Goal: Task Accomplishment & Management: Complete application form

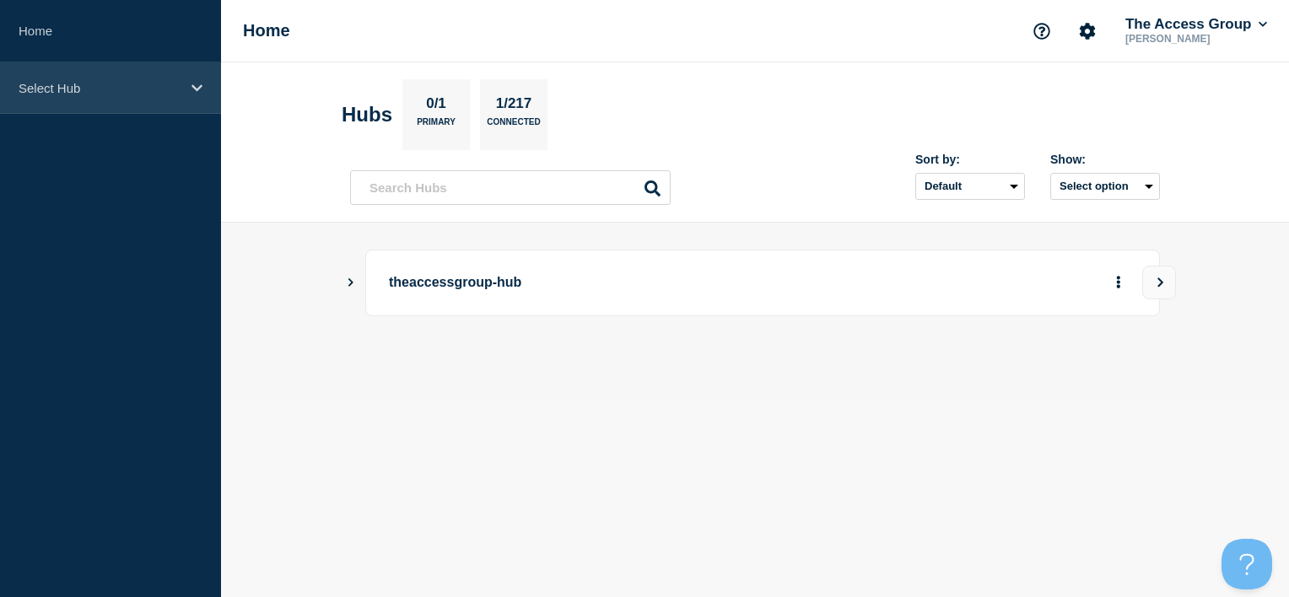
click at [88, 97] on div "Select Hub" at bounding box center [110, 87] width 221 height 51
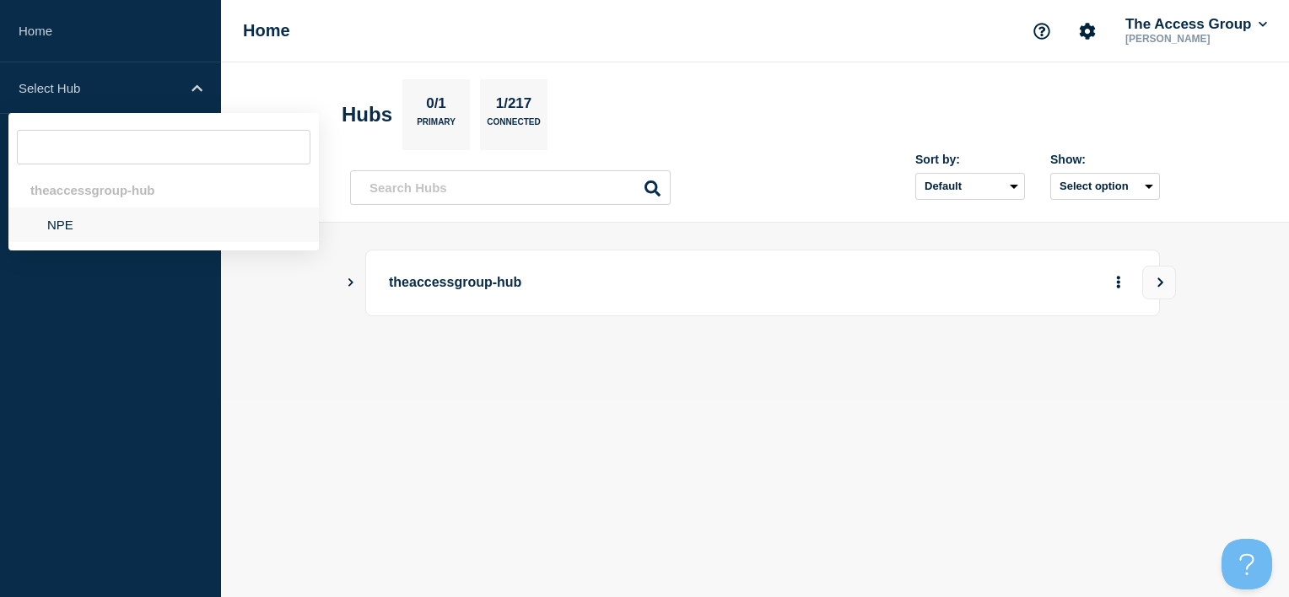
click at [101, 225] on li "NPE" at bounding box center [163, 224] width 310 height 35
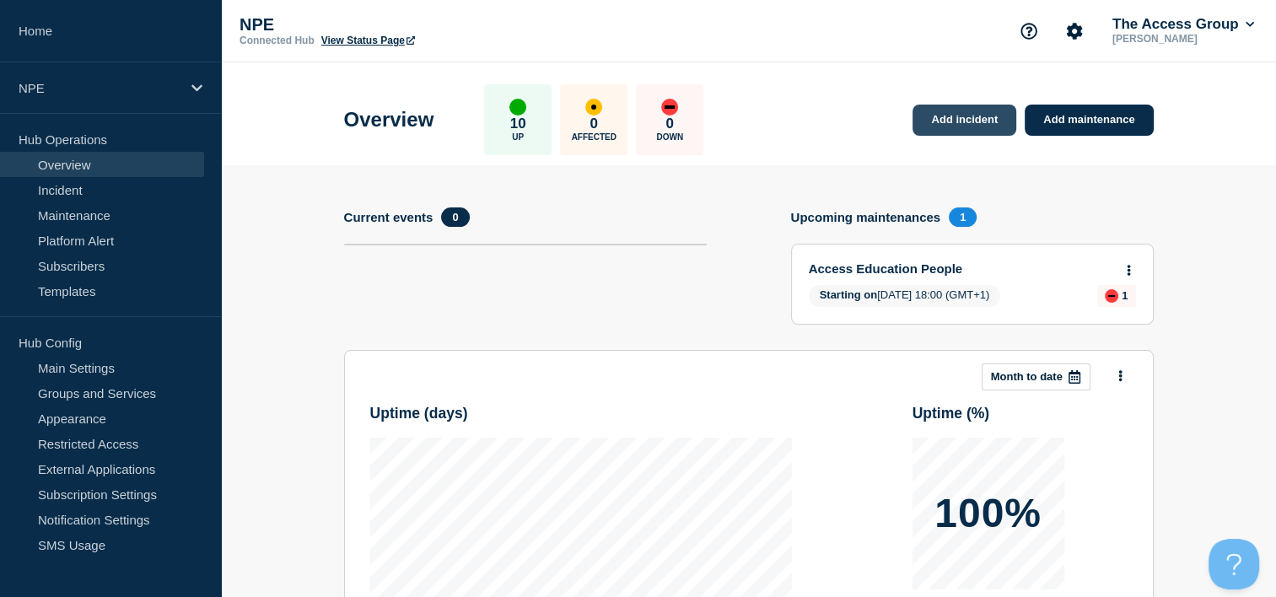
click at [978, 115] on link "Add incident" at bounding box center [965, 120] width 104 height 31
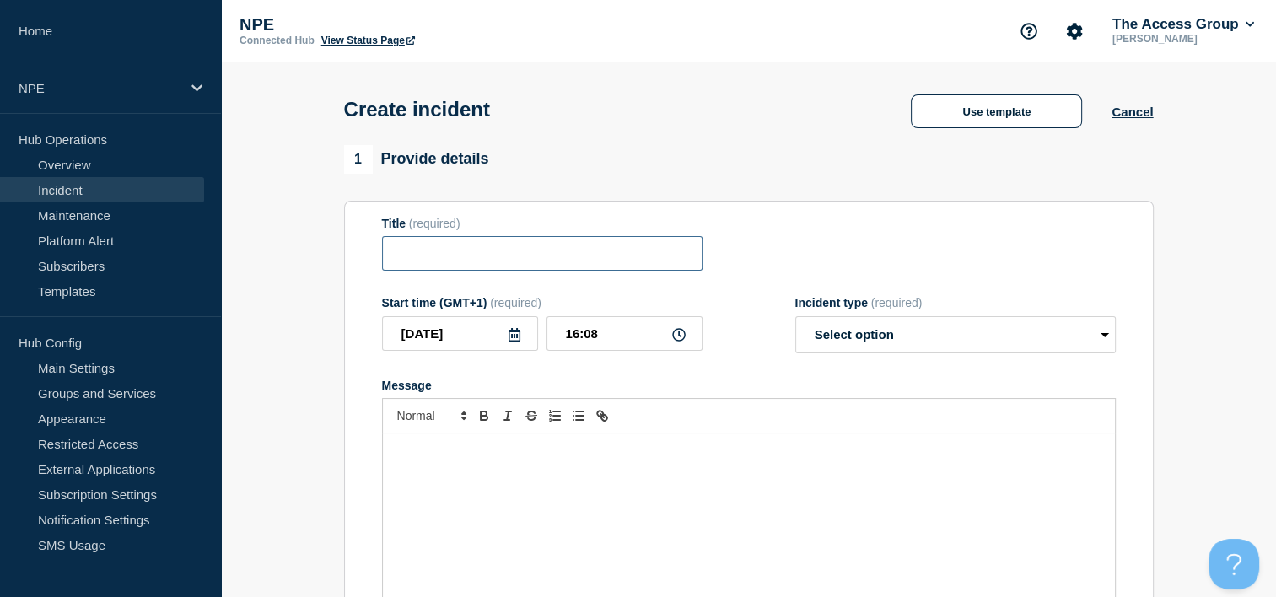
click at [572, 261] on input "Title" at bounding box center [542, 253] width 321 height 35
type input "Performance issues and software slowness"
click at [901, 284] on form "Title (required) Performance issues and software slowness Start time (GMT+1) (r…" at bounding box center [749, 427] width 734 height 421
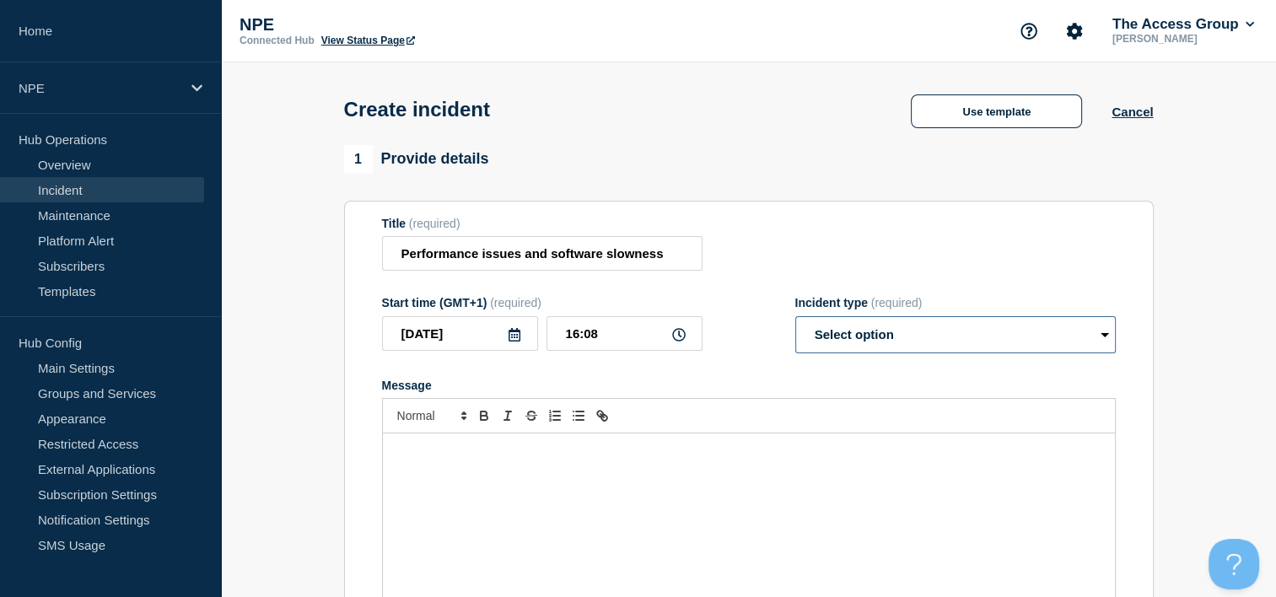
click at [911, 332] on select "Select option Investigating Identified Monitoring" at bounding box center [955, 334] width 321 height 37
select select "identified"
click at [795, 321] on select "Select option Investigating Identified Monitoring" at bounding box center [955, 334] width 321 height 37
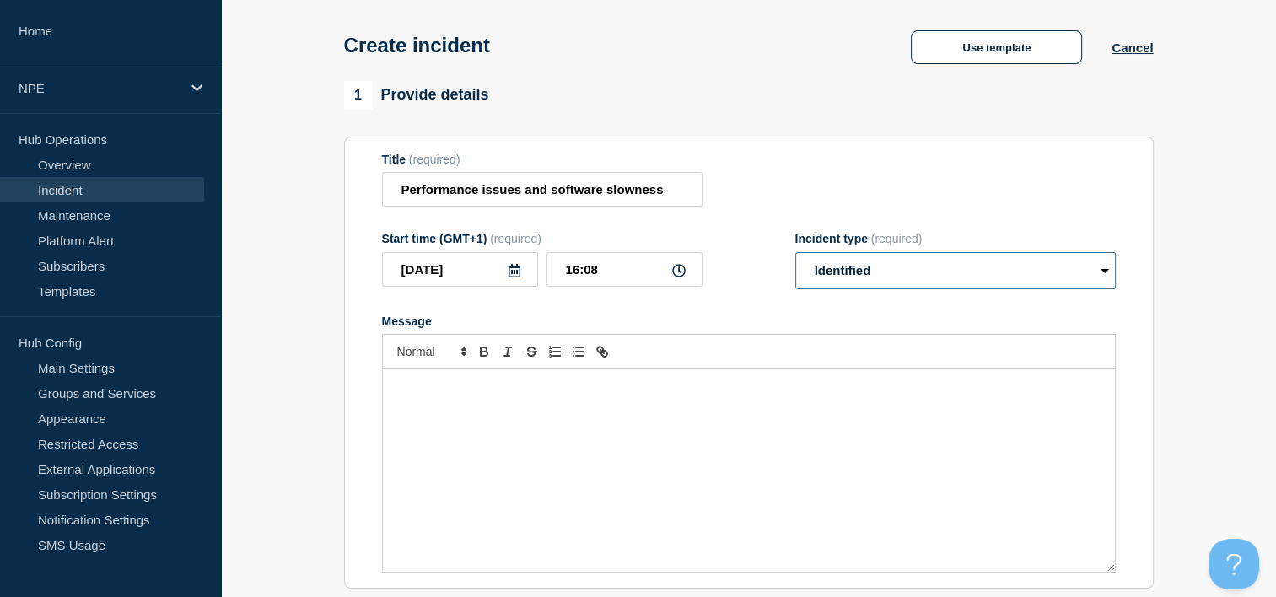
scroll to position [169, 0]
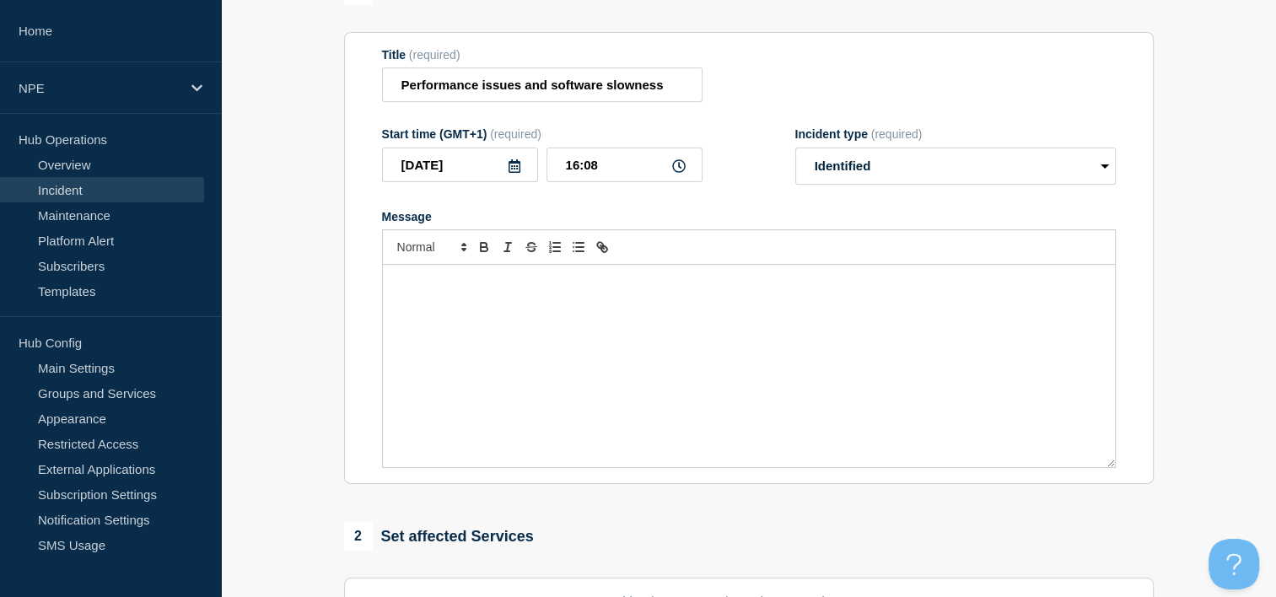
click at [506, 299] on div "Message" at bounding box center [749, 366] width 732 height 202
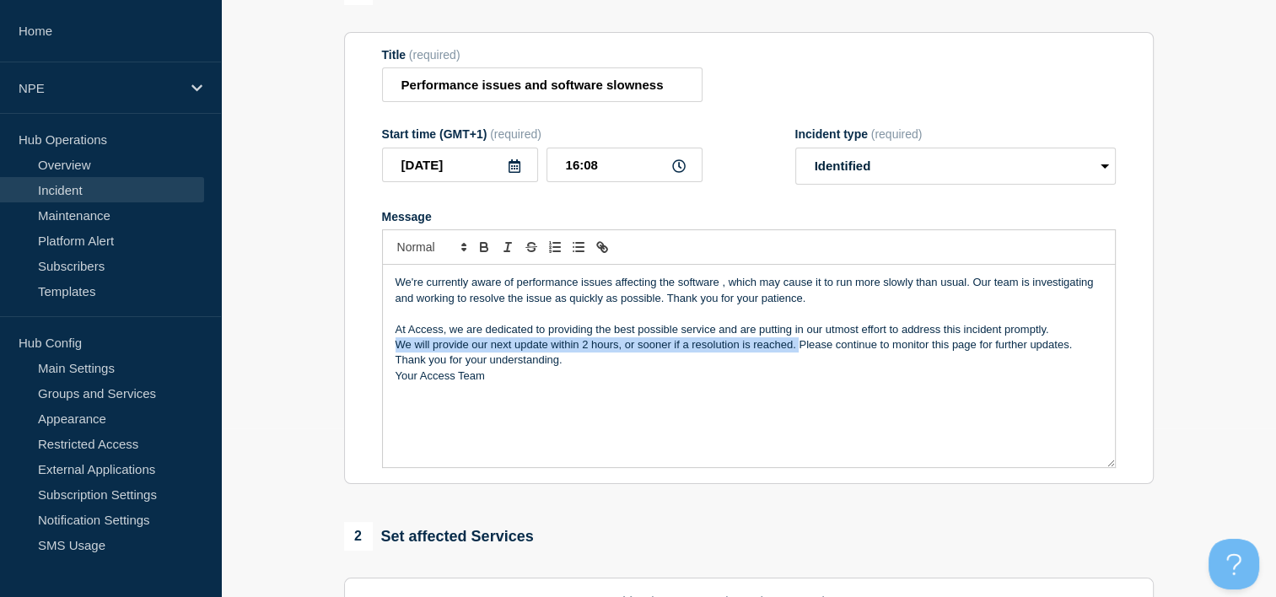
drag, startPoint x: 799, startPoint y: 353, endPoint x: 385, endPoint y: 352, distance: 414.1
click at [385, 352] on div "We're currently aware of performance issues affecting the software , which may …" at bounding box center [749, 366] width 732 height 202
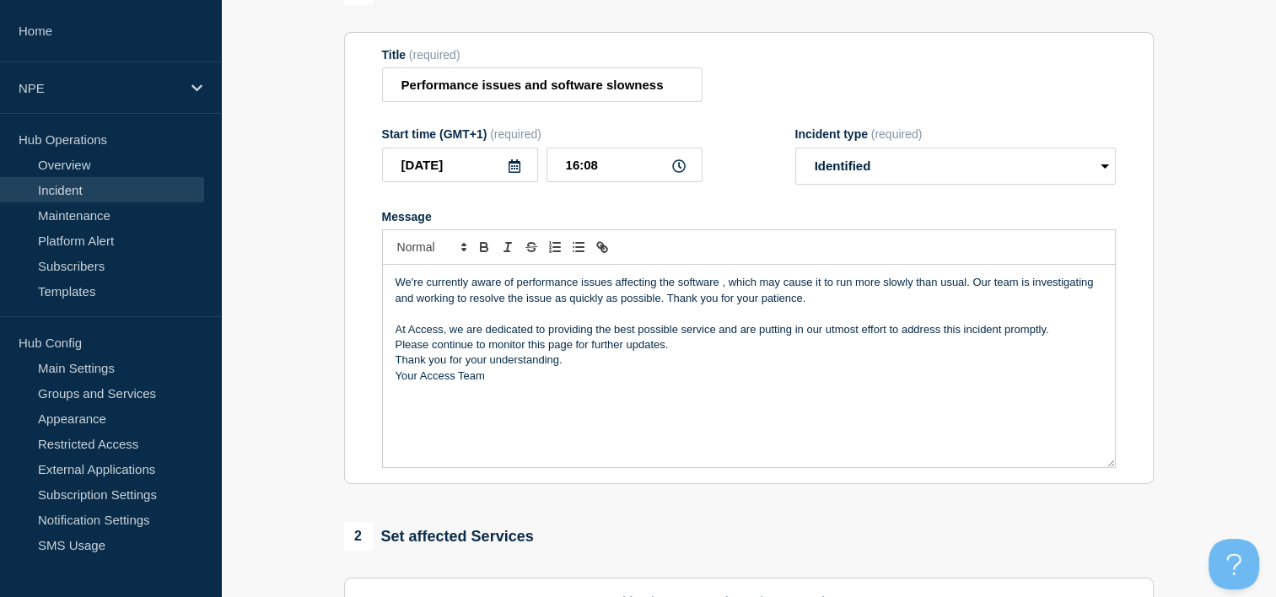
click at [723, 294] on p "We're currently aware of performance issues affecting the software , which may …" at bounding box center [749, 290] width 707 height 31
click at [876, 391] on div "We're currently aware of performance issues affecting the software, which may c…" at bounding box center [749, 366] width 732 height 202
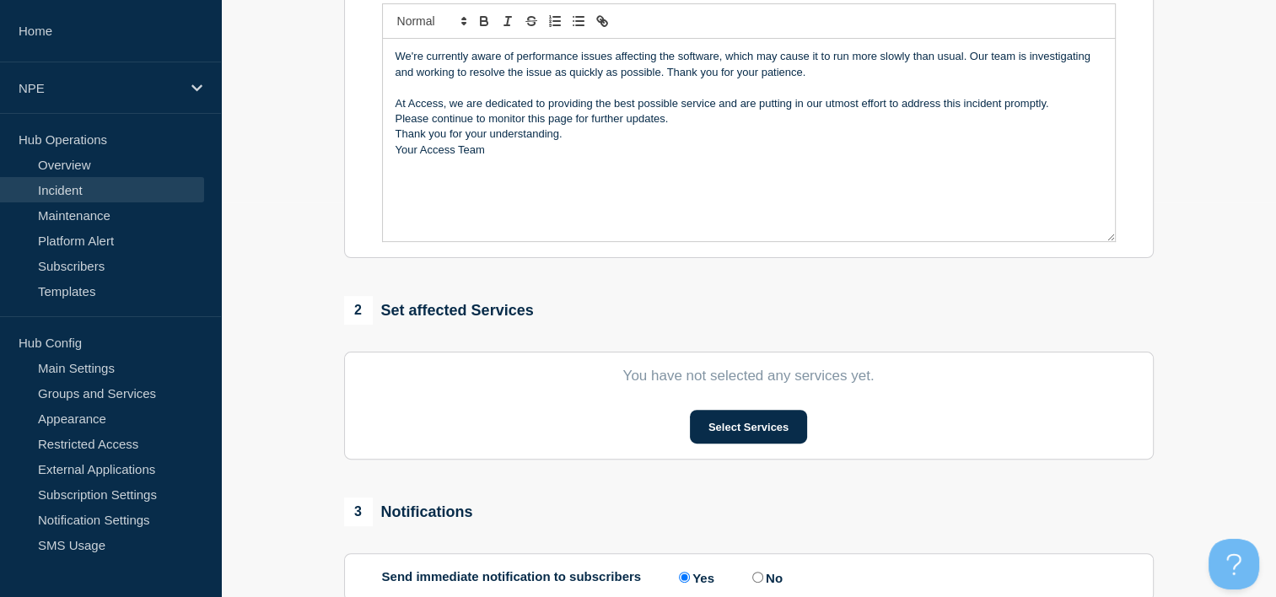
scroll to position [422, 0]
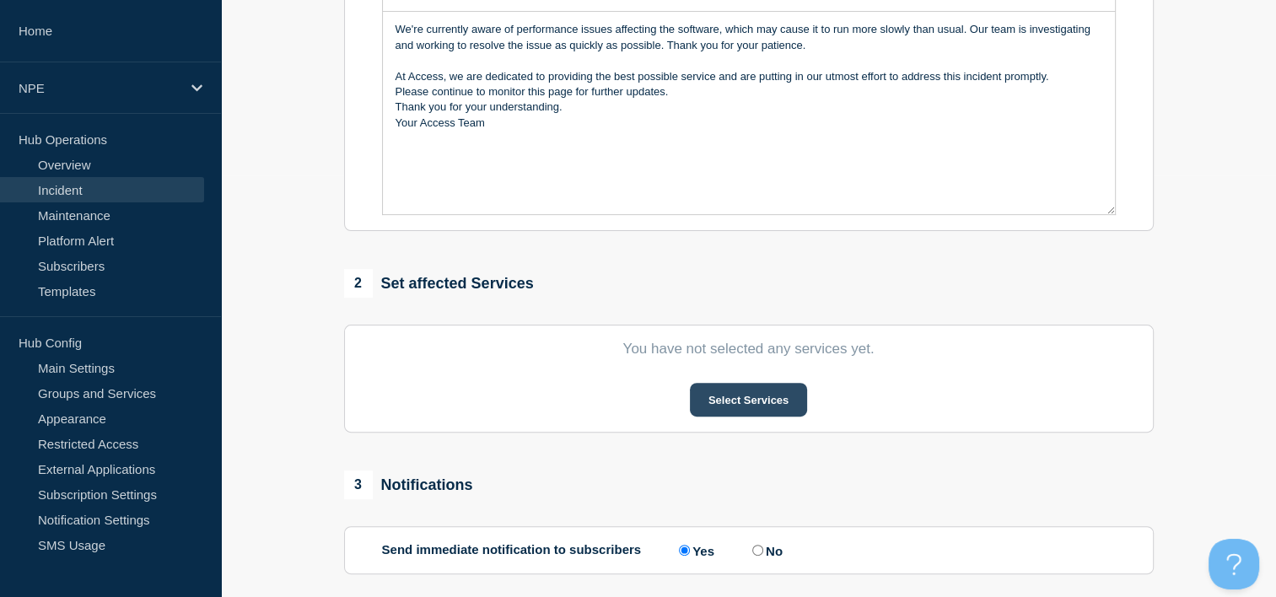
click at [763, 410] on button "Select Services" at bounding box center [748, 400] width 117 height 34
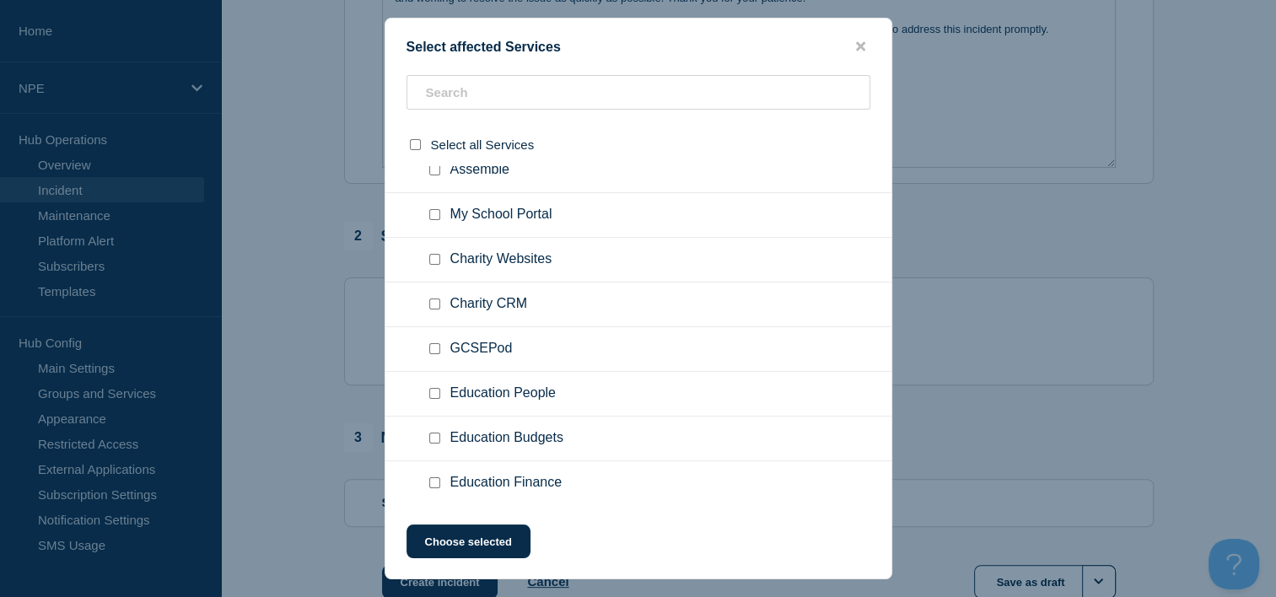
scroll to position [506, 0]
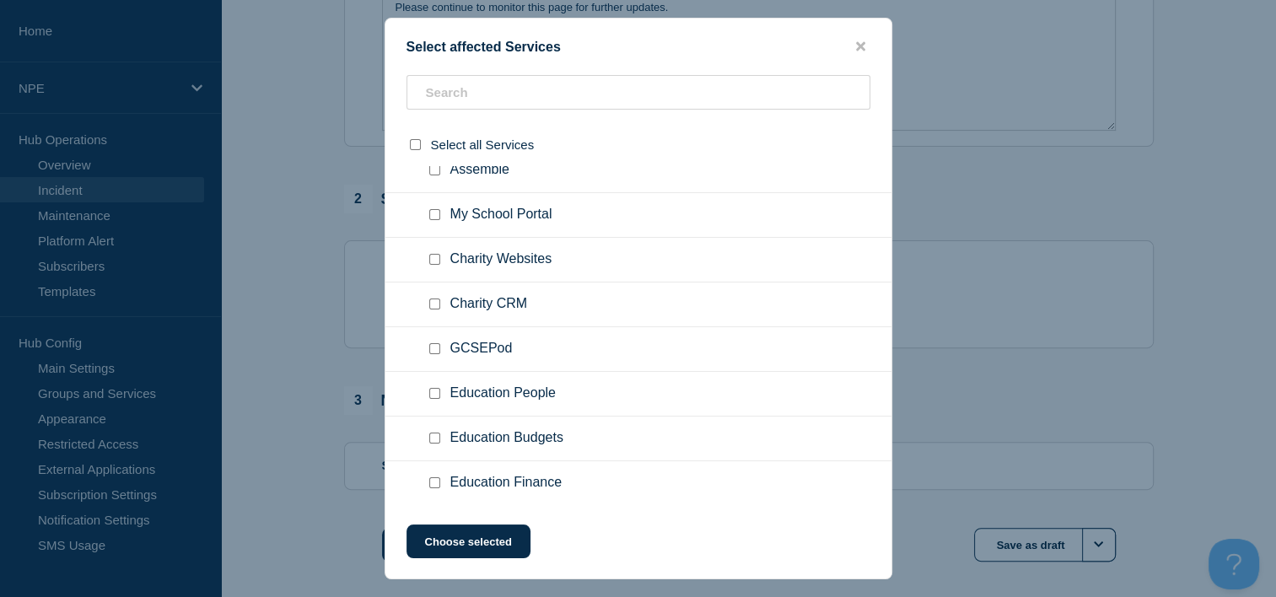
click at [435, 484] on input "Education Finance checkbox" at bounding box center [434, 482] width 11 height 11
checkbox input "true"
click at [499, 542] on button "Choose selected" at bounding box center [469, 542] width 124 height 34
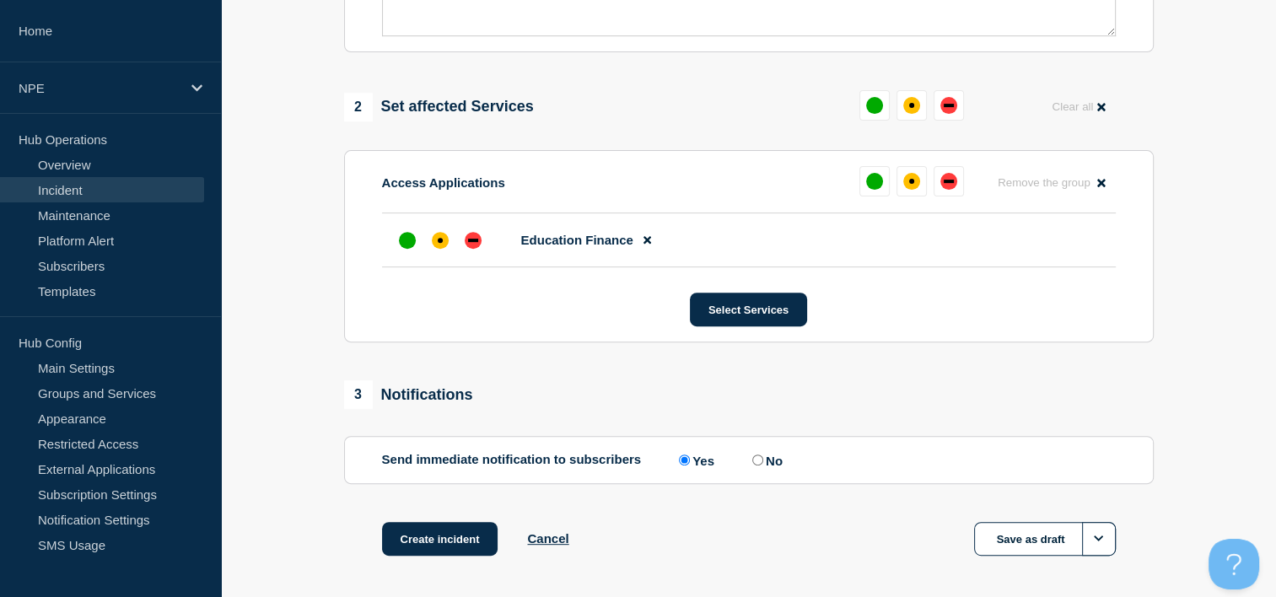
scroll to position [677, 0]
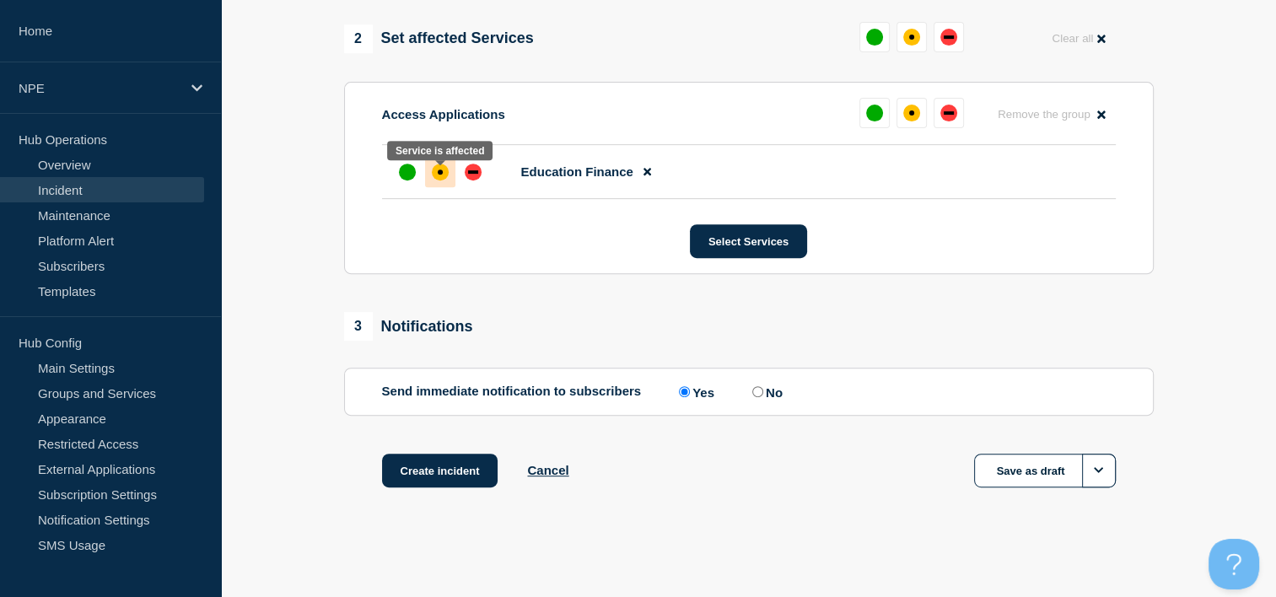
click at [442, 170] on div "affected" at bounding box center [440, 172] width 17 height 17
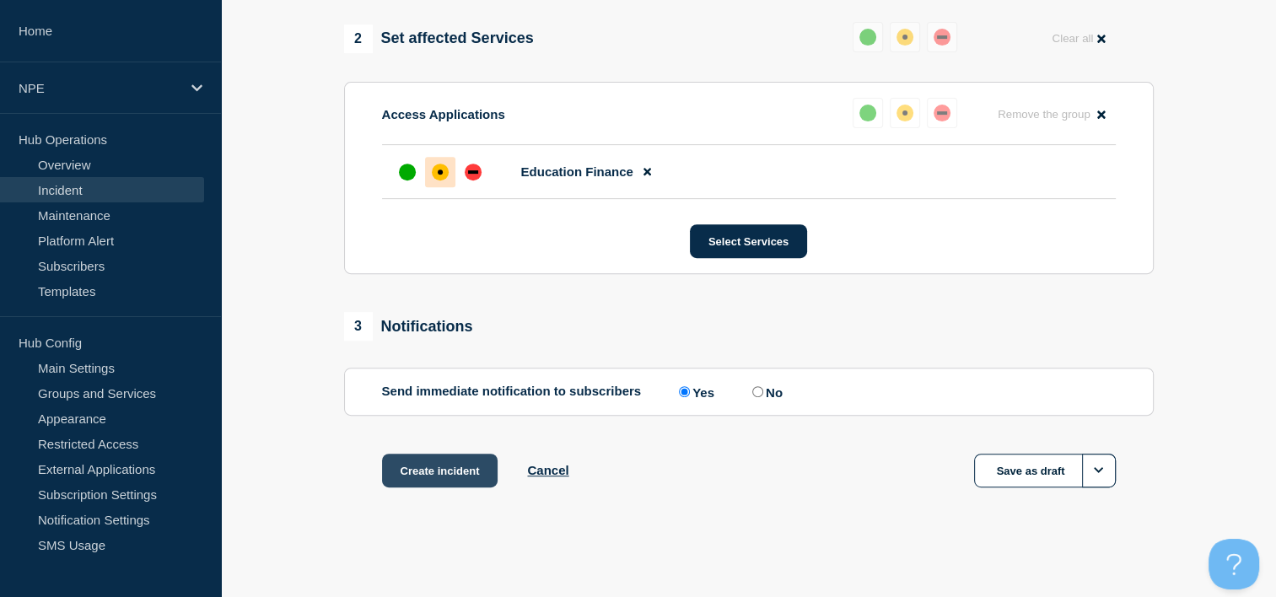
click at [460, 471] on button "Create incident" at bounding box center [440, 471] width 116 height 34
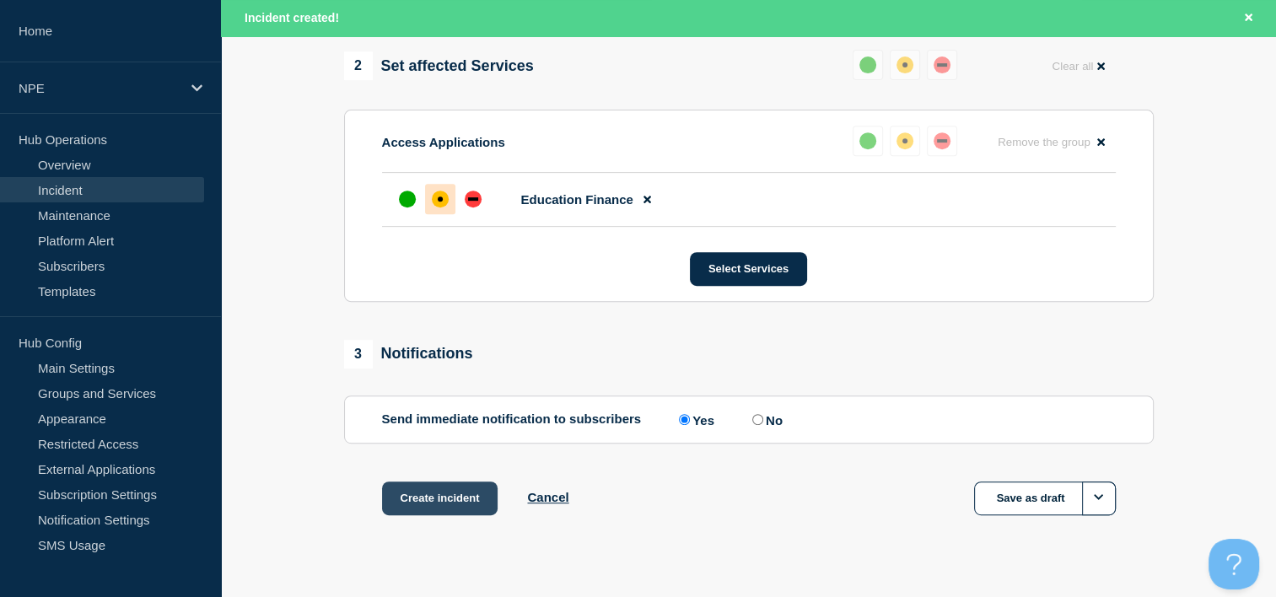
scroll to position [713, 0]
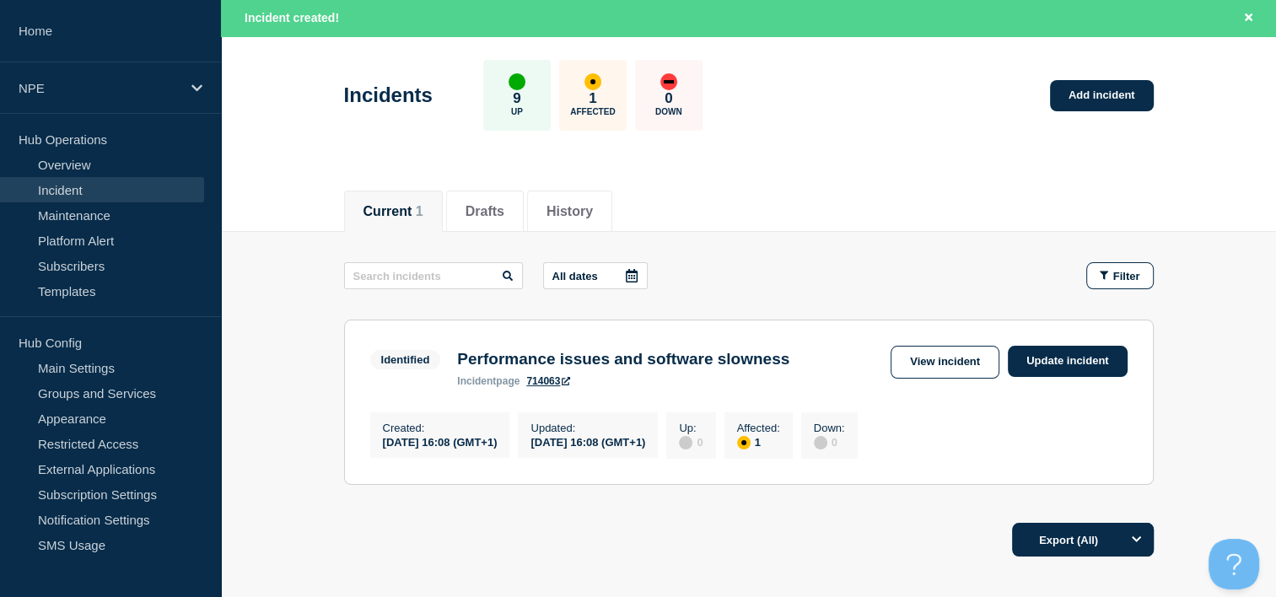
scroll to position [182, 0]
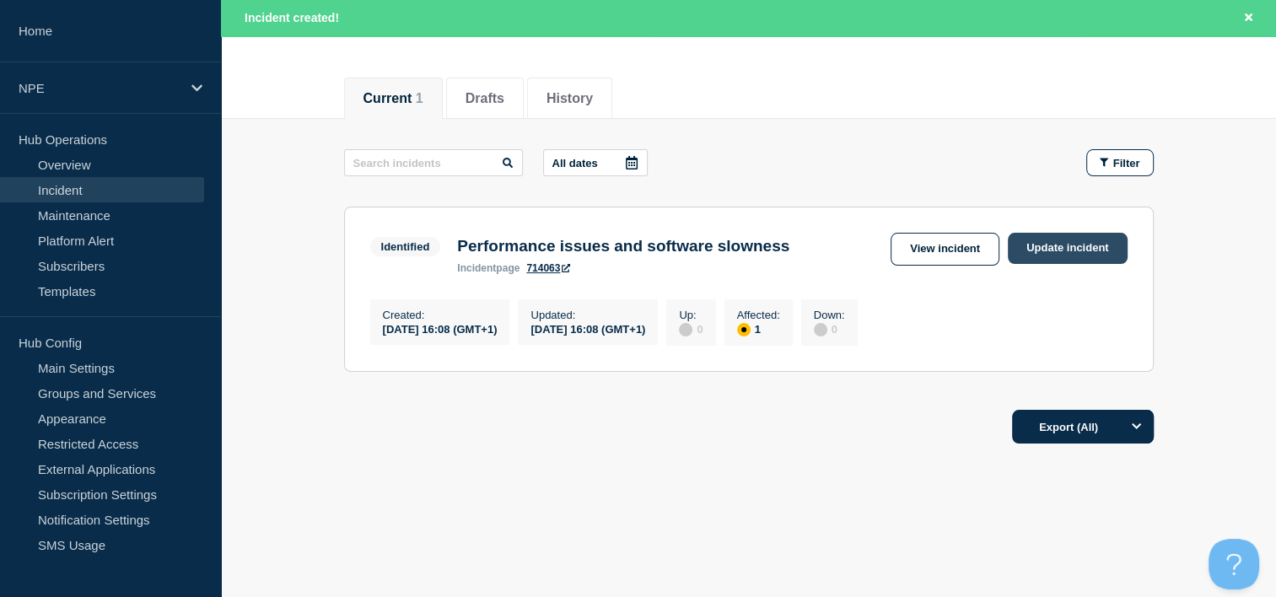
click at [1078, 250] on link "Update incident" at bounding box center [1068, 248] width 120 height 31
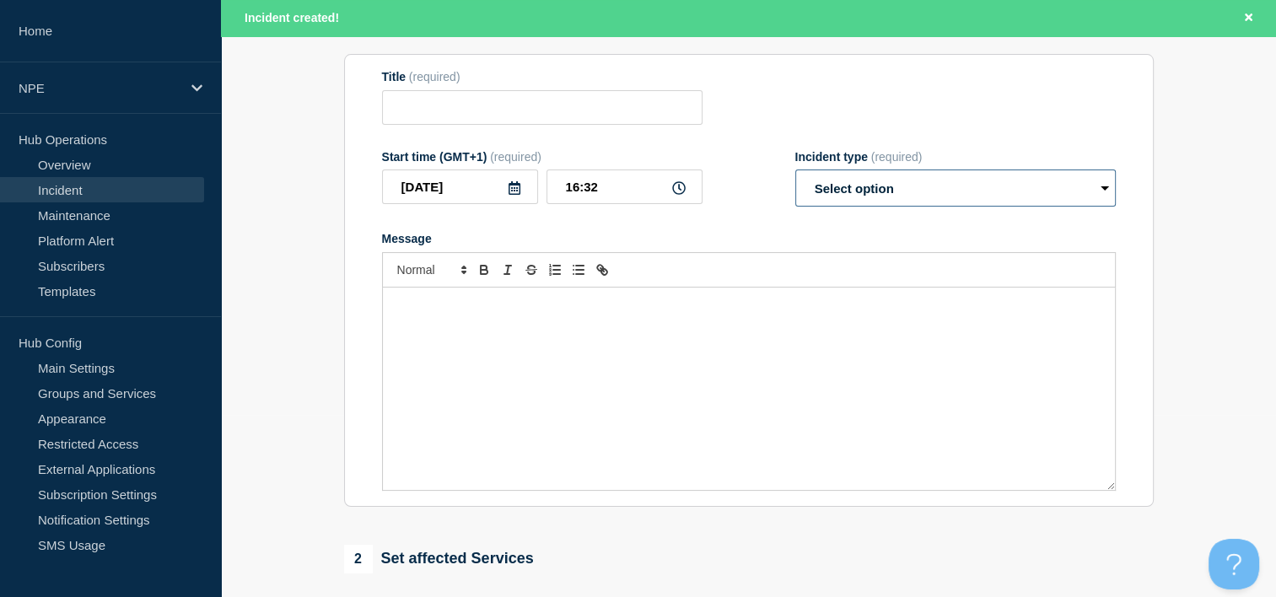
type input "Performance issues and software slowness"
click at [924, 202] on select "Select option Investigating Identified Monitoring Resolved" at bounding box center [955, 188] width 321 height 37
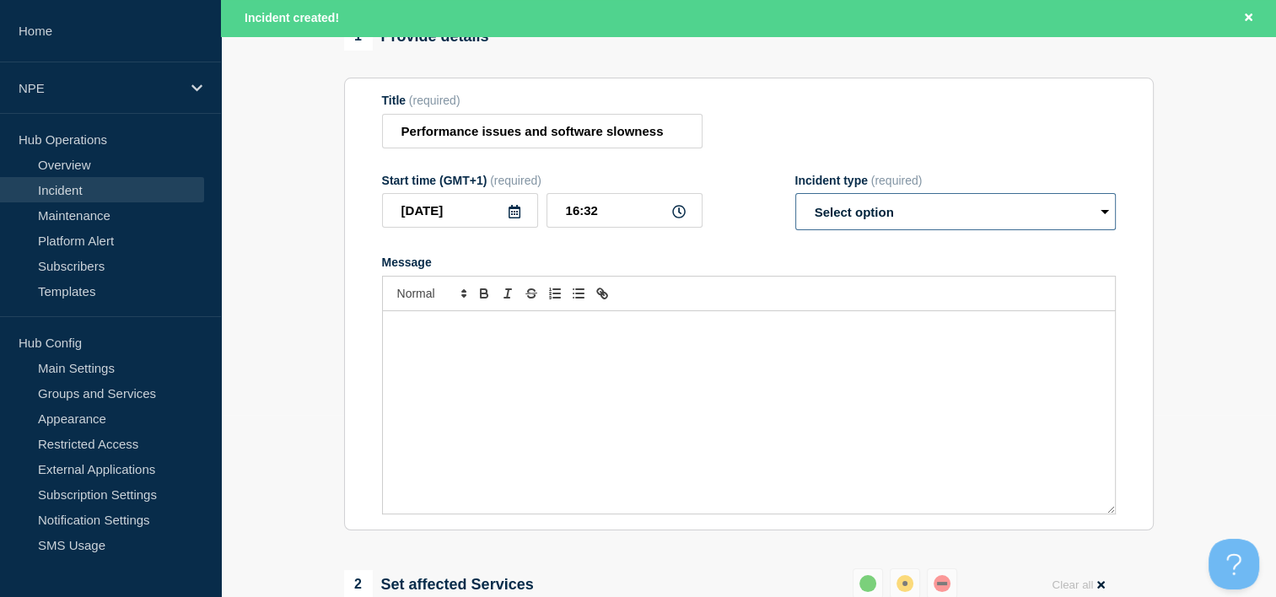
select select "resolved"
click at [795, 202] on select "Select option Investigating Identified Monitoring Resolved" at bounding box center [955, 211] width 321 height 37
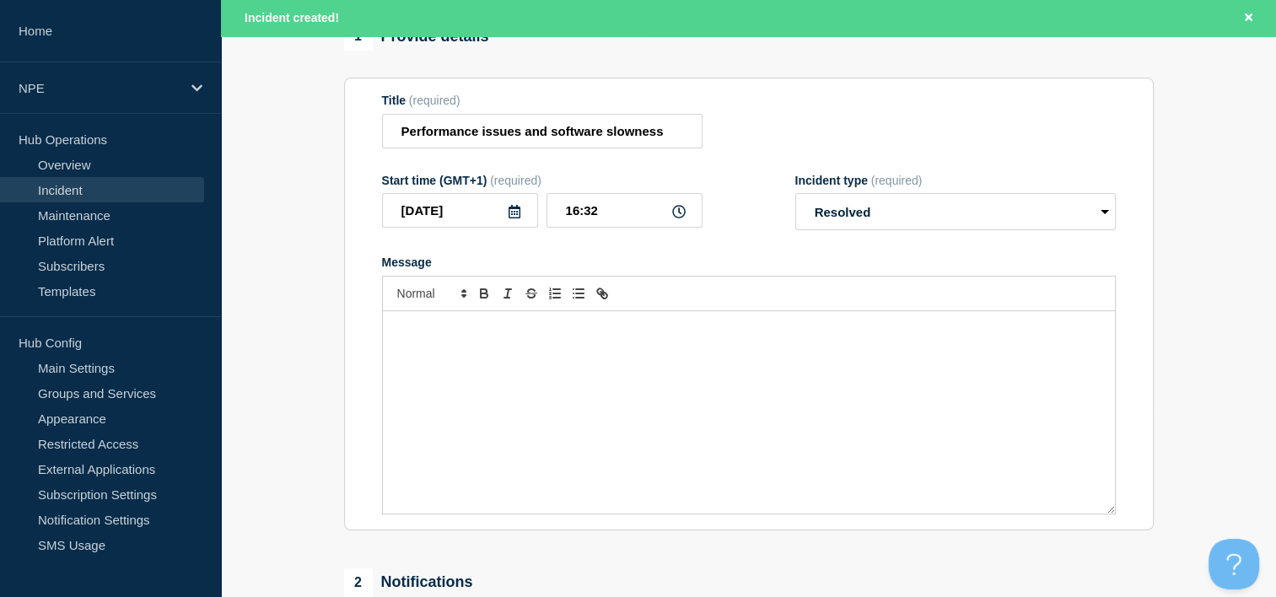
click at [642, 363] on div "Message" at bounding box center [749, 412] width 732 height 202
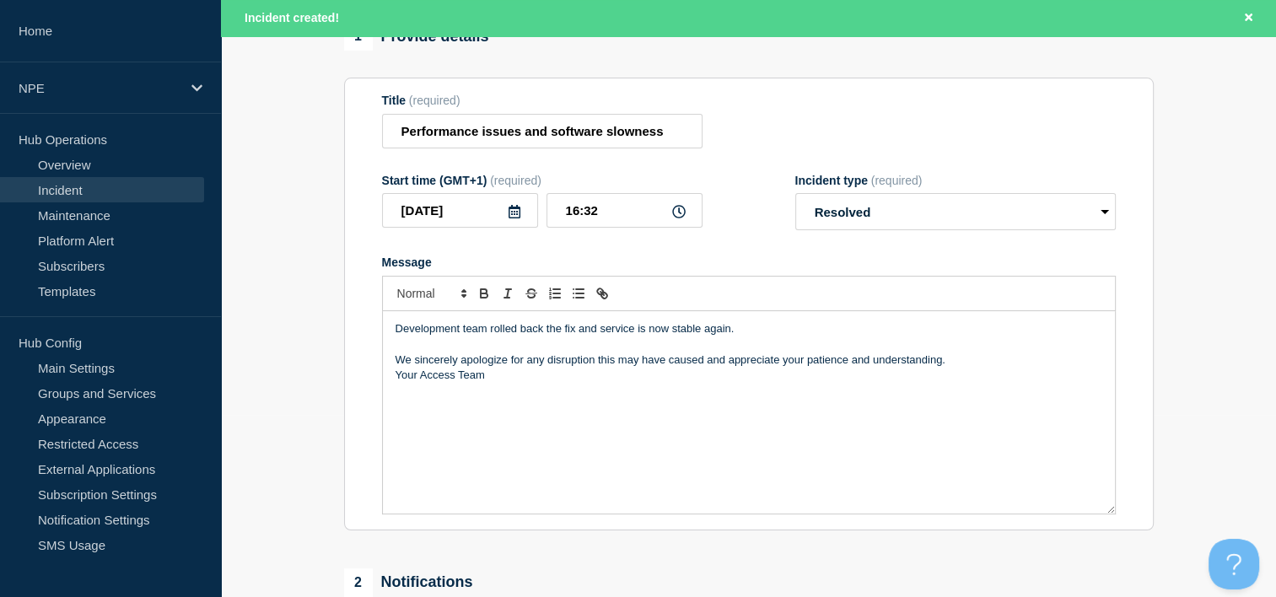
click at [972, 368] on p "We sincerely apologize for any disruption this may have caused and appreciate y…" at bounding box center [749, 360] width 707 height 15
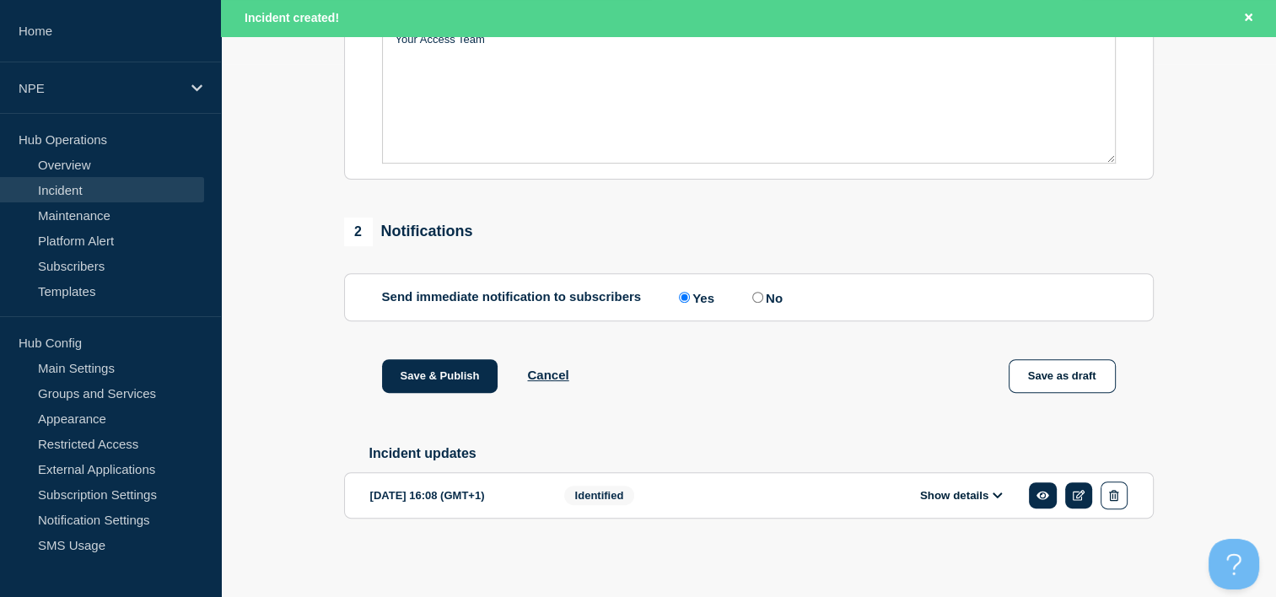
scroll to position [547, 0]
click at [459, 375] on button "Save & Publish" at bounding box center [440, 376] width 116 height 34
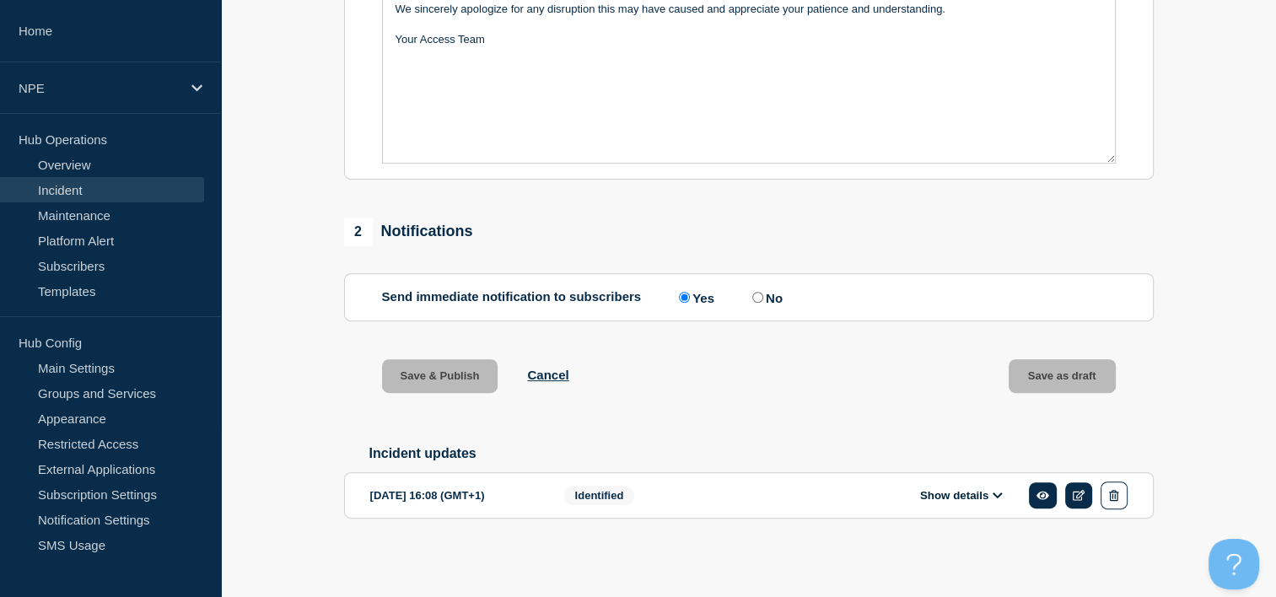
scroll to position [511, 0]
